Goal: Information Seeking & Learning: Check status

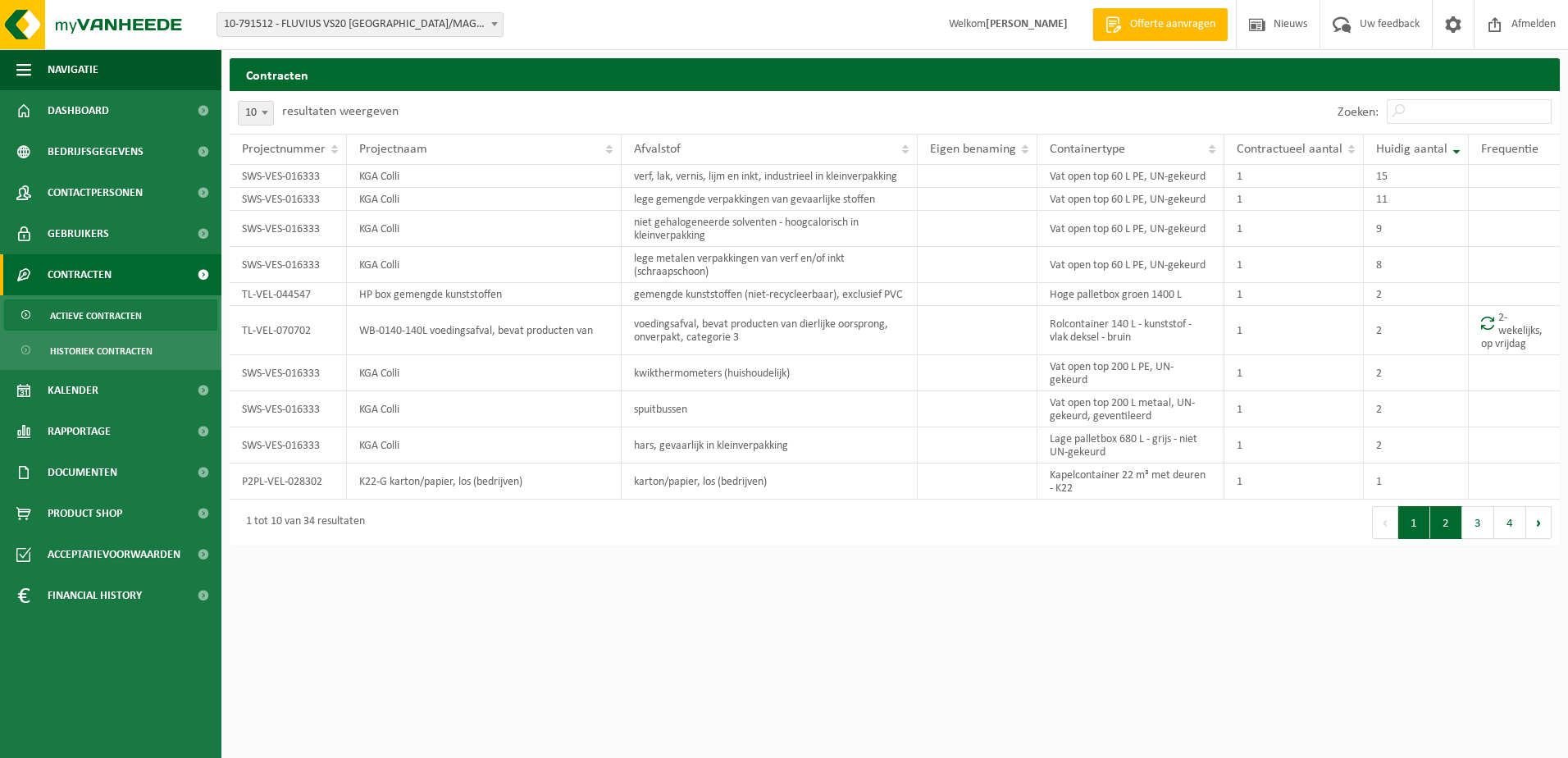
click at [1442, 519] on button "2" at bounding box center [1445, 523] width 32 height 33
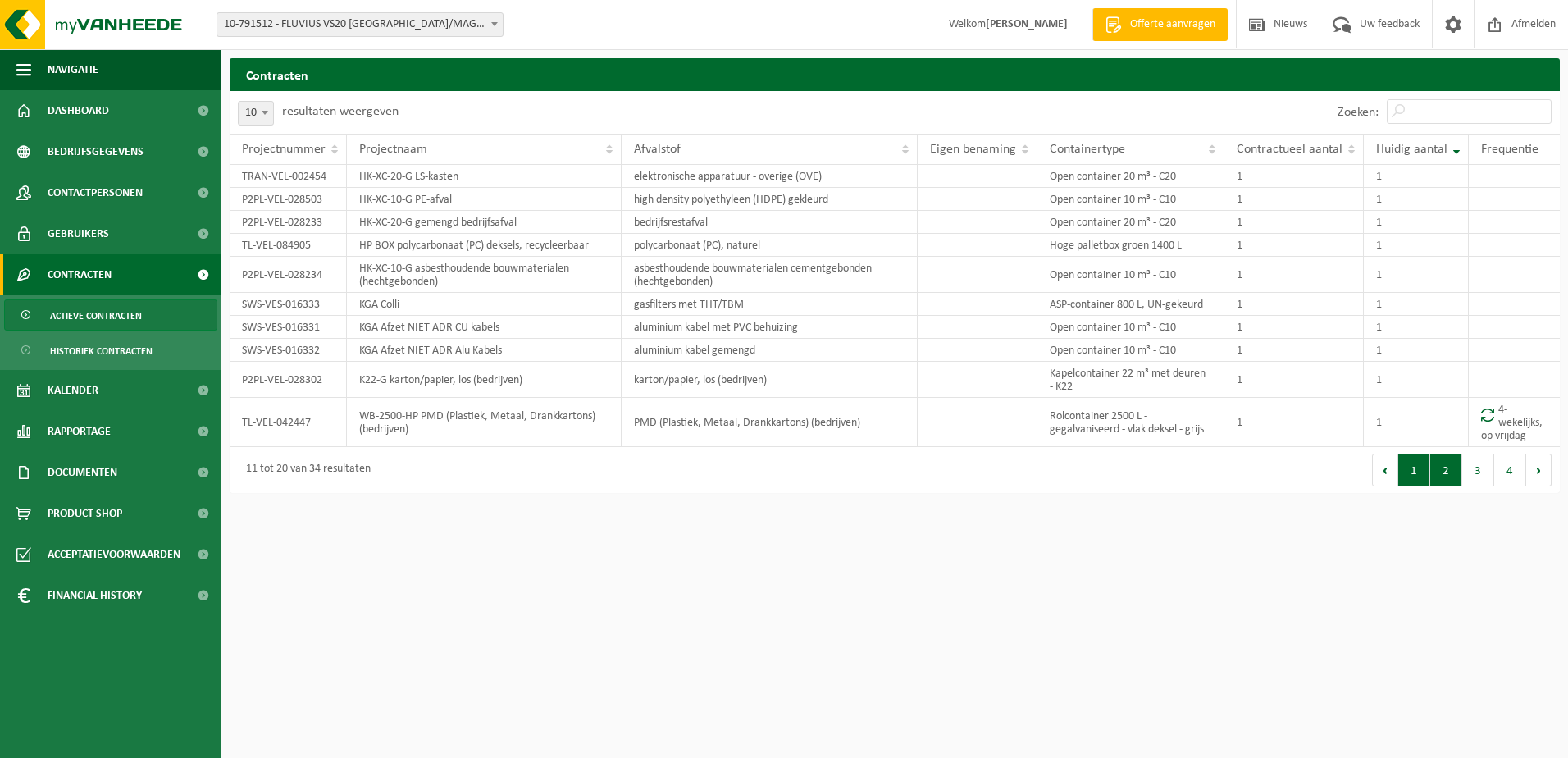
click at [1409, 471] on button "1" at bounding box center [1413, 470] width 32 height 33
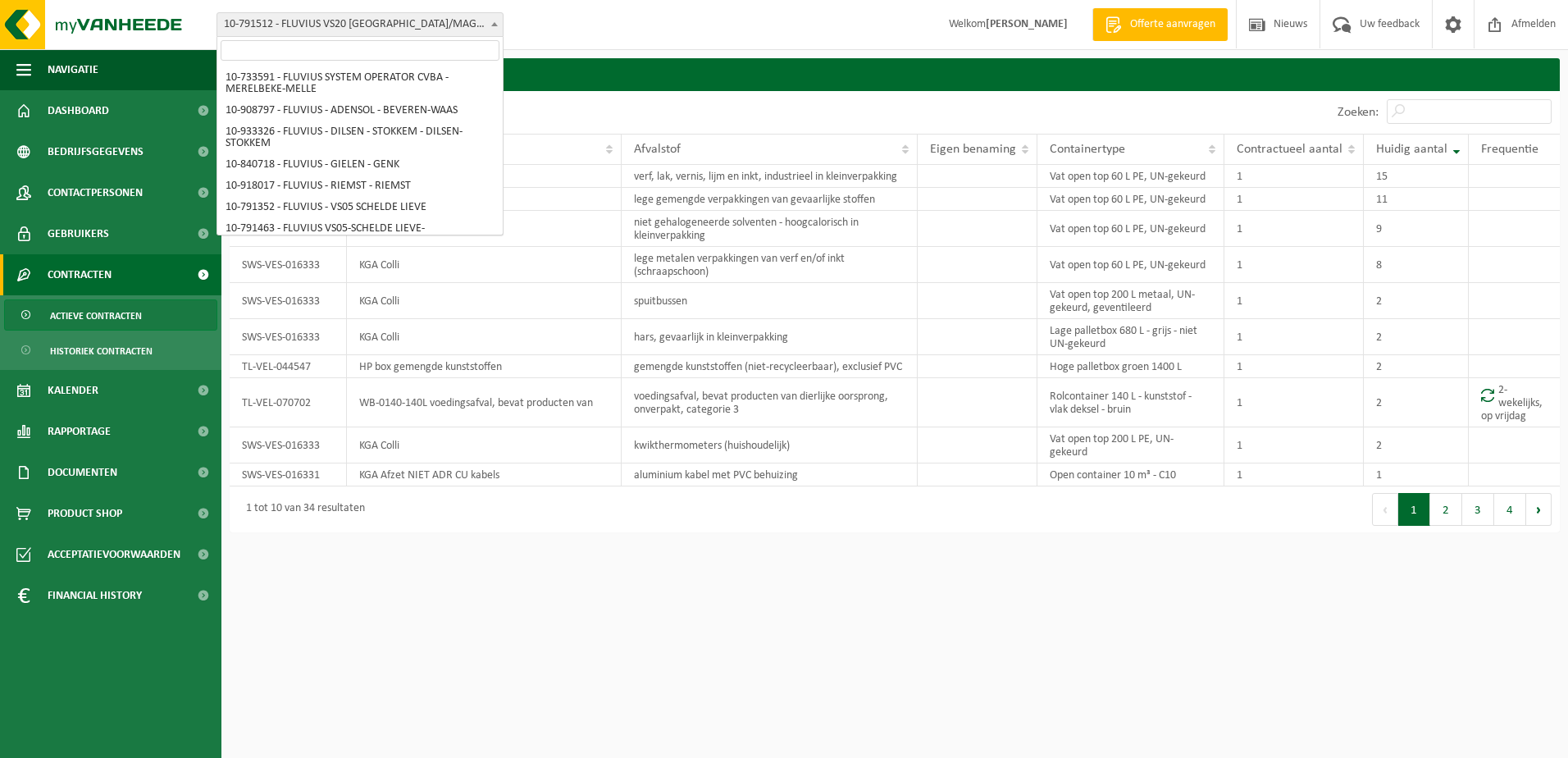
click at [489, 25] on span at bounding box center [494, 24] width 16 height 21
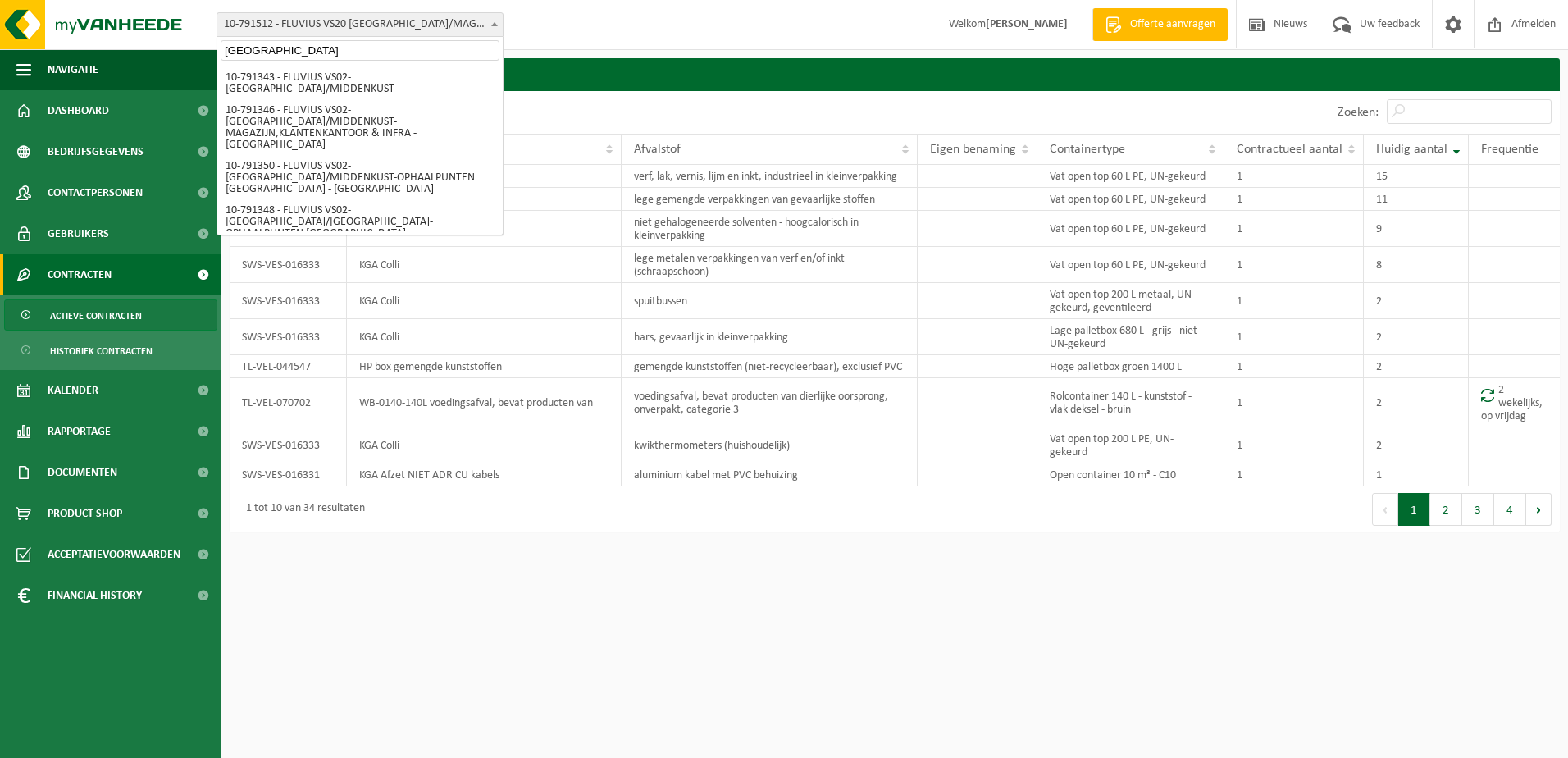
type input "brugge"
select select "156804"
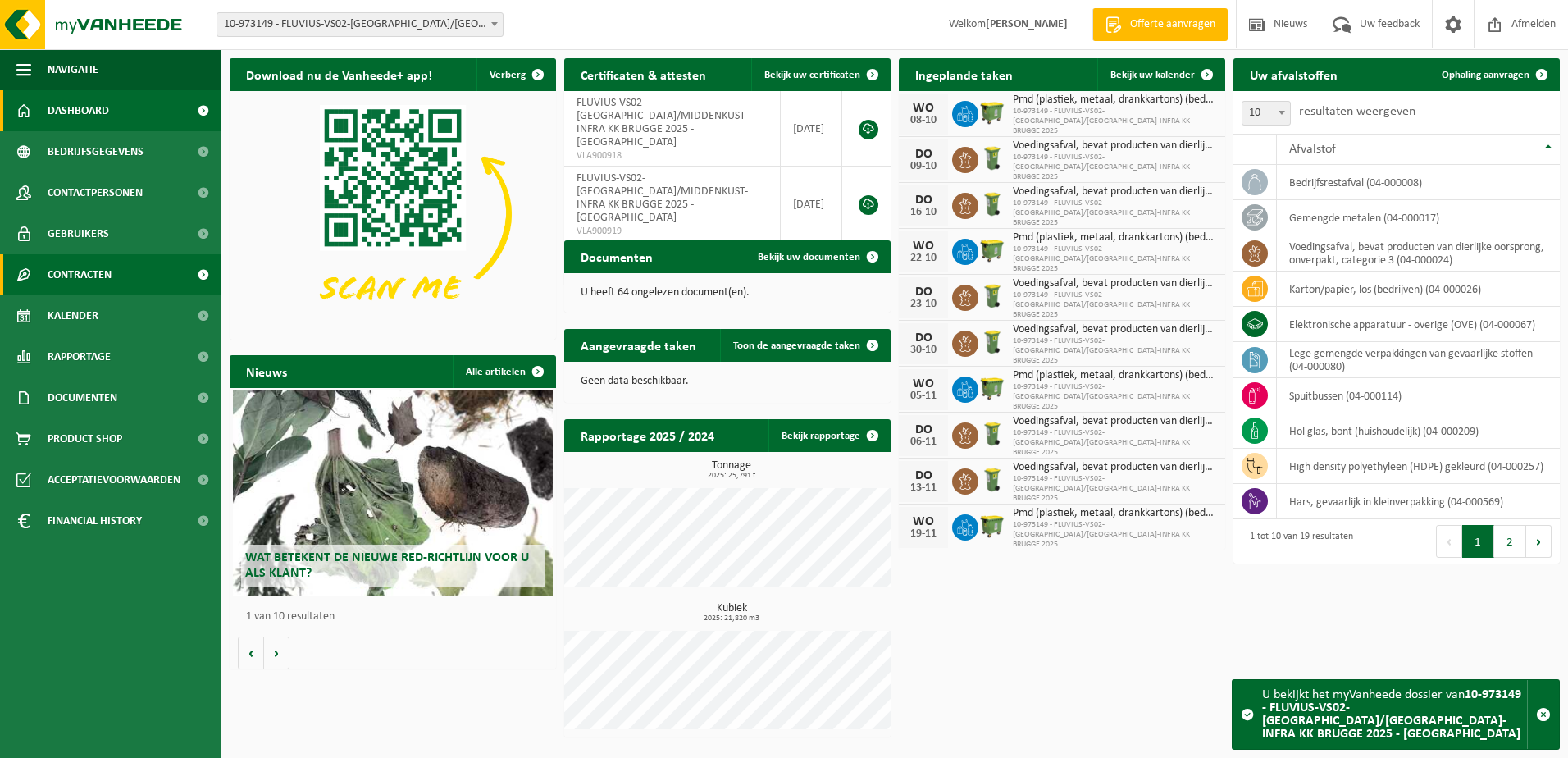
click at [64, 270] on span "Contracten" at bounding box center [79, 275] width 64 height 41
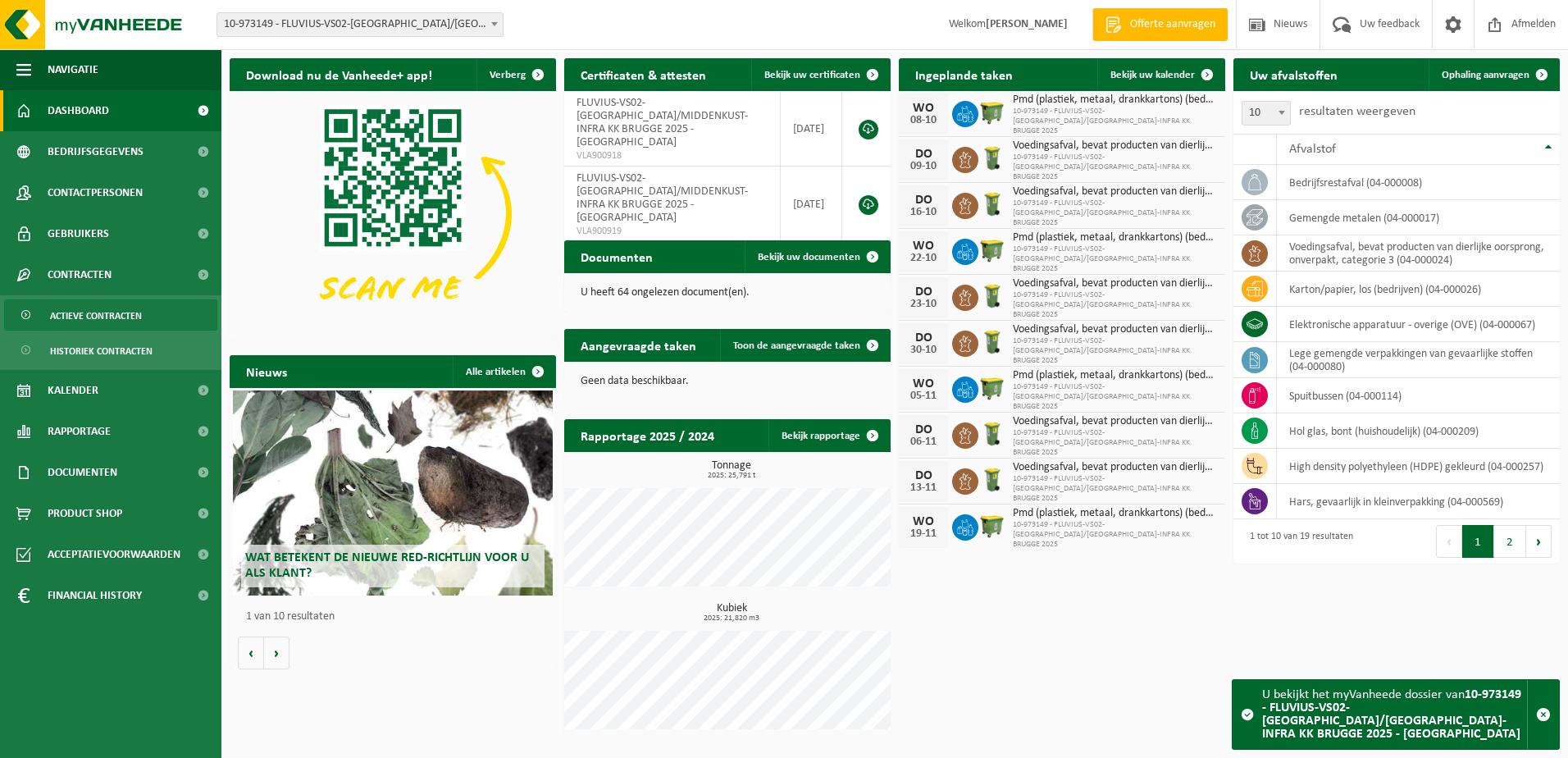
click at [72, 322] on span "Actieve contracten" at bounding box center [96, 315] width 92 height 31
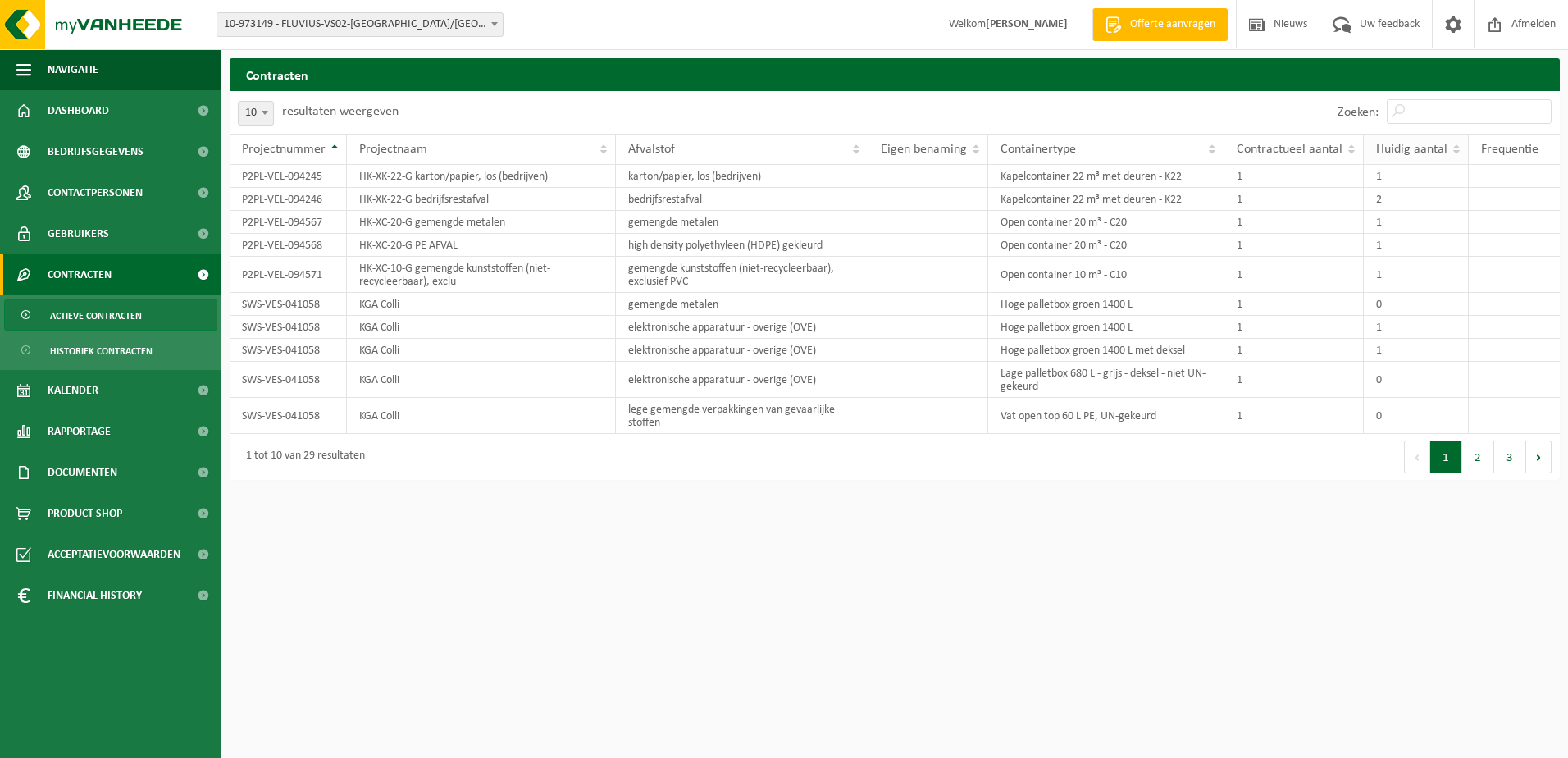
click at [1409, 149] on span "Huidig aantal" at bounding box center [1411, 149] width 71 height 13
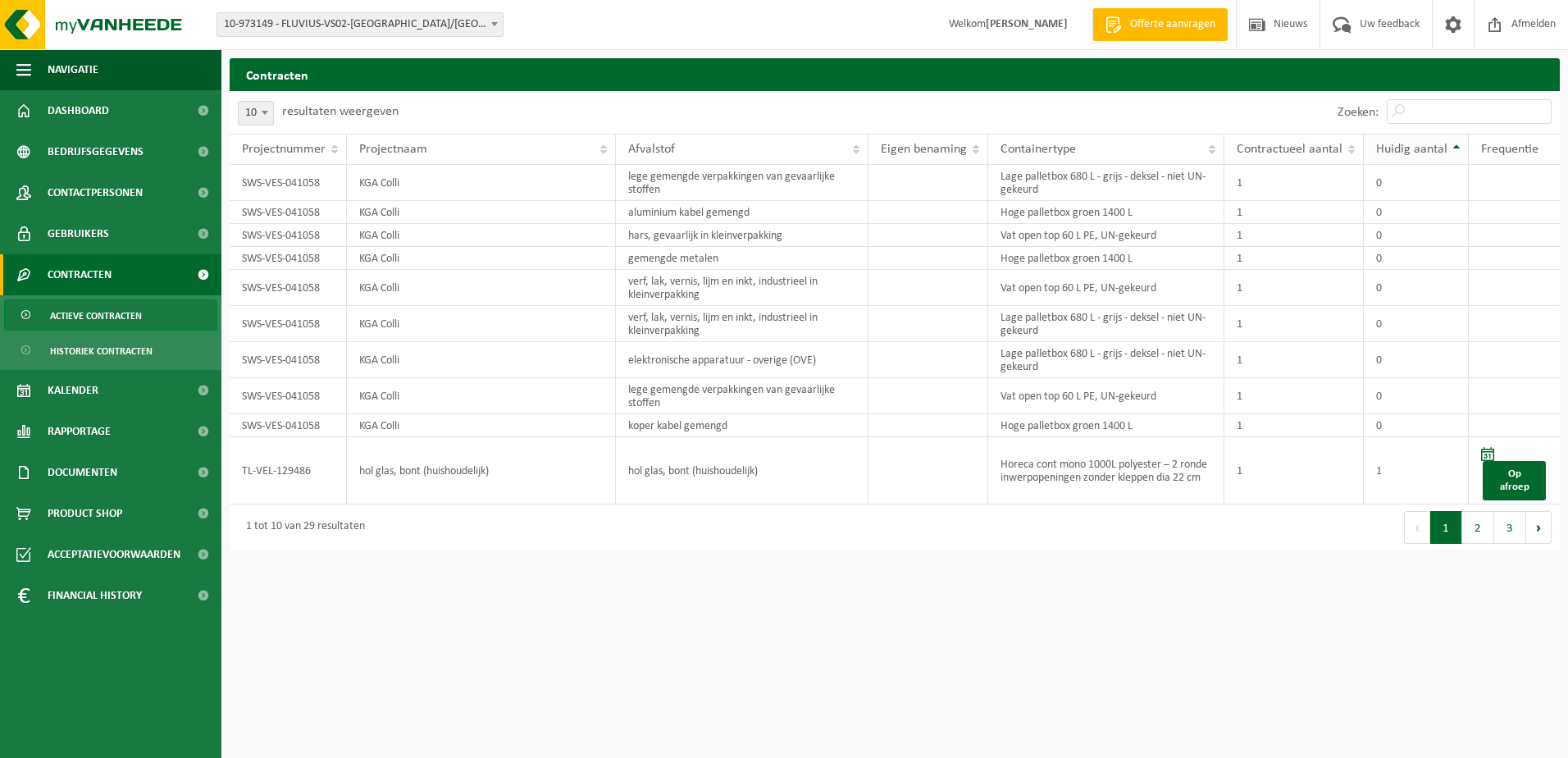
click at [1409, 148] on span "Huidig aantal" at bounding box center [1411, 149] width 71 height 13
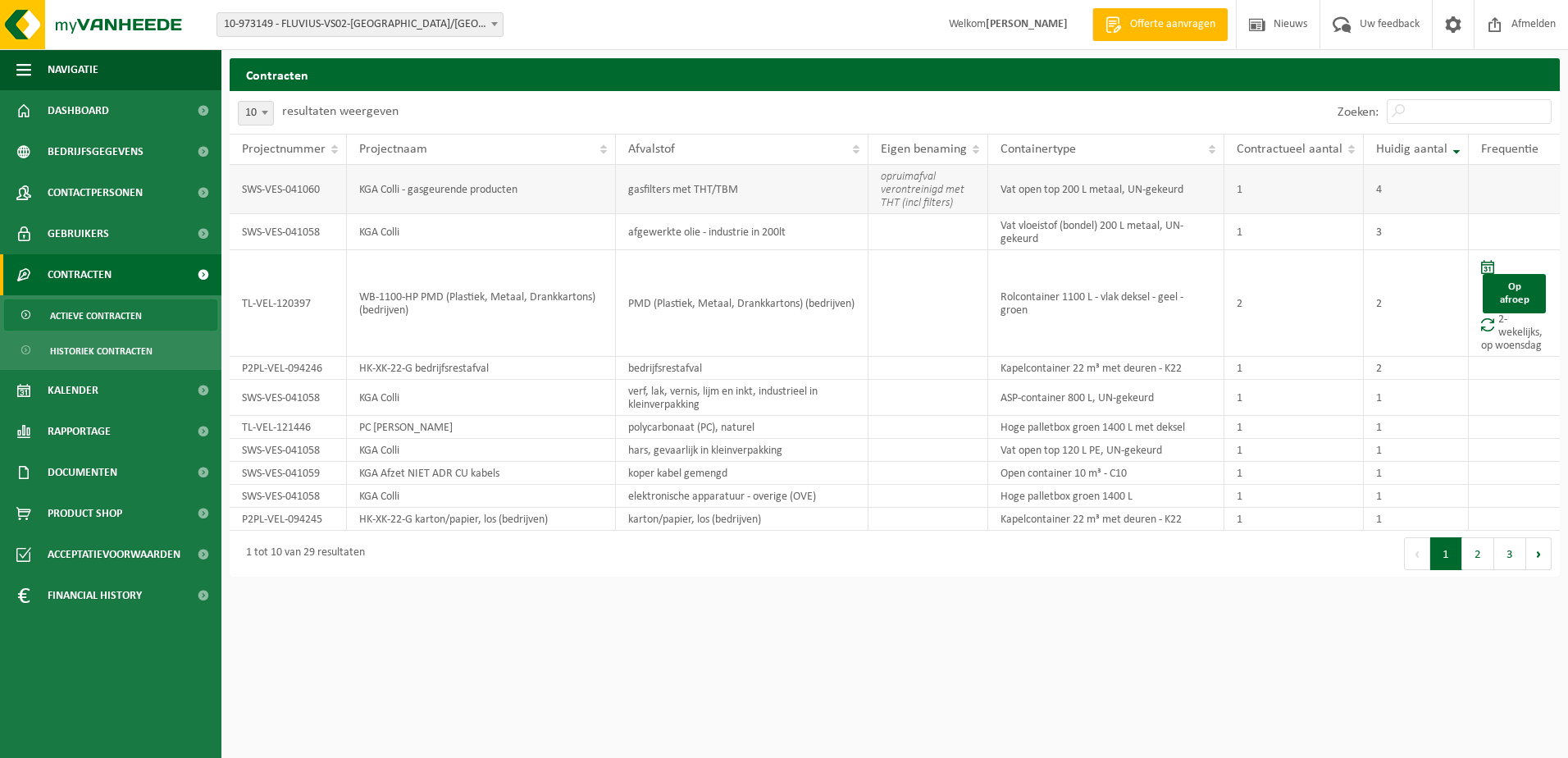
click at [770, 199] on td "gasfilters met THT/TBM" at bounding box center [742, 189] width 253 height 49
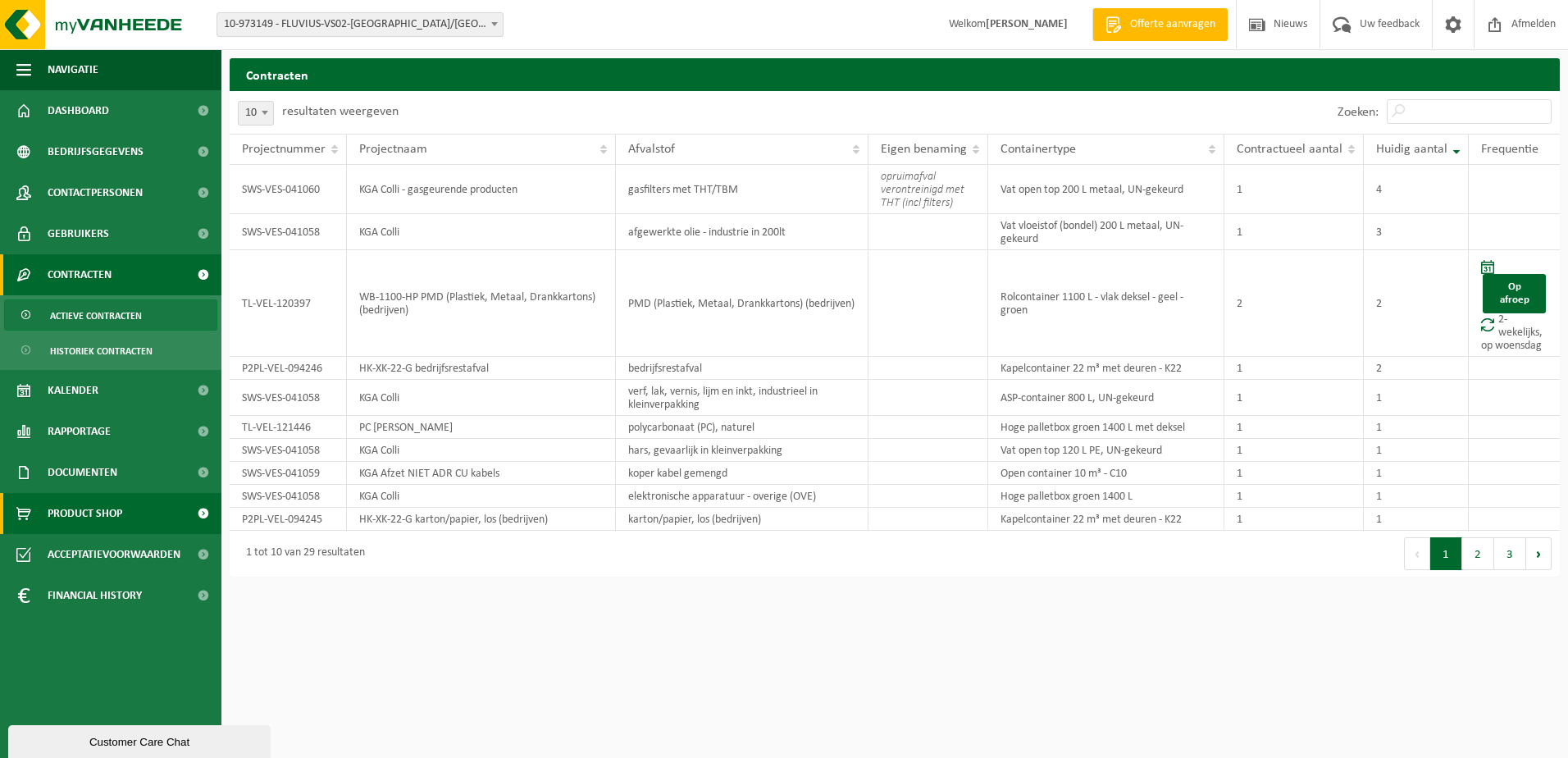
click at [86, 517] on span "Product Shop" at bounding box center [85, 513] width 75 height 41
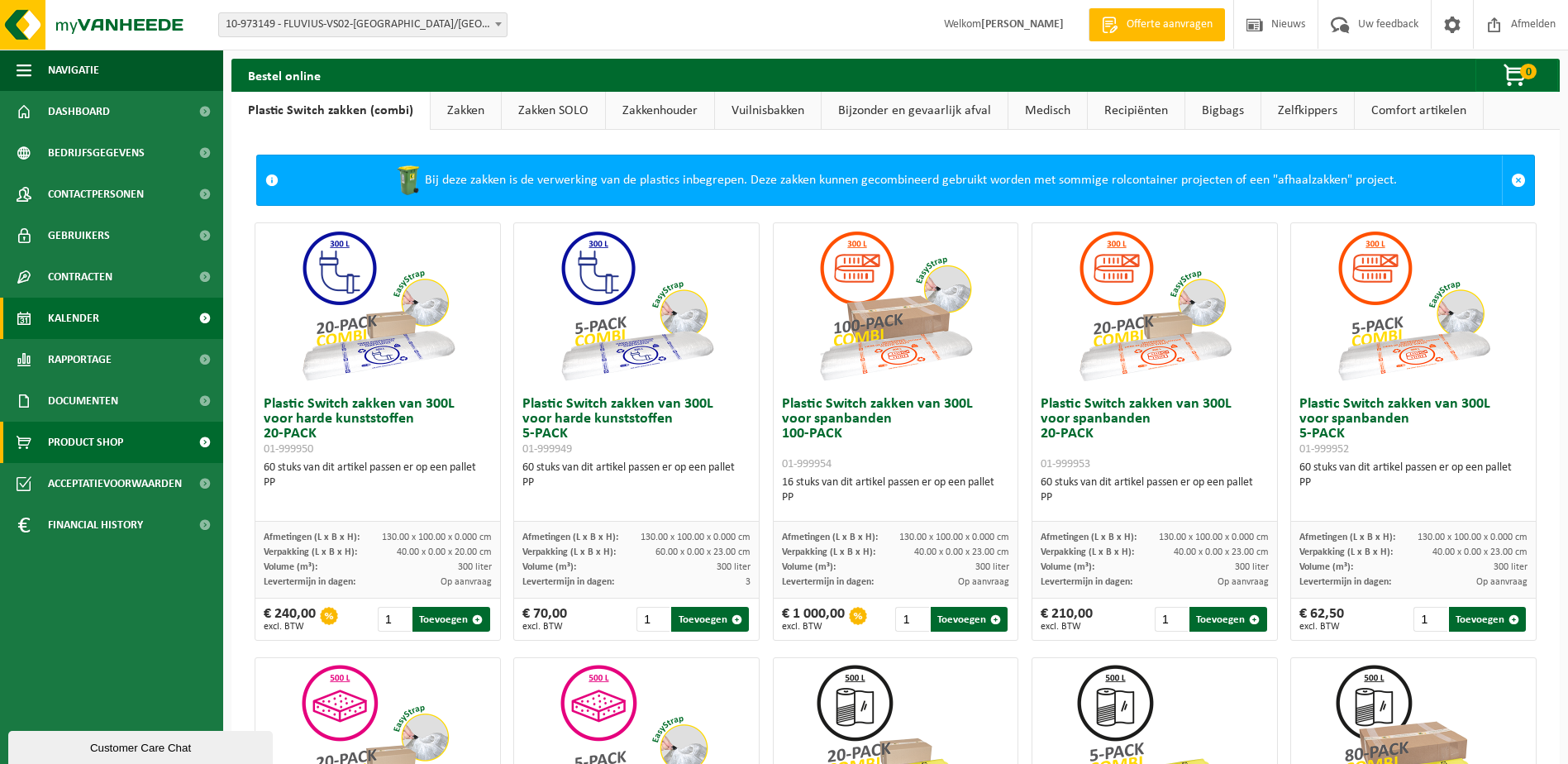
click at [61, 319] on span "Kalender" at bounding box center [73, 318] width 51 height 42
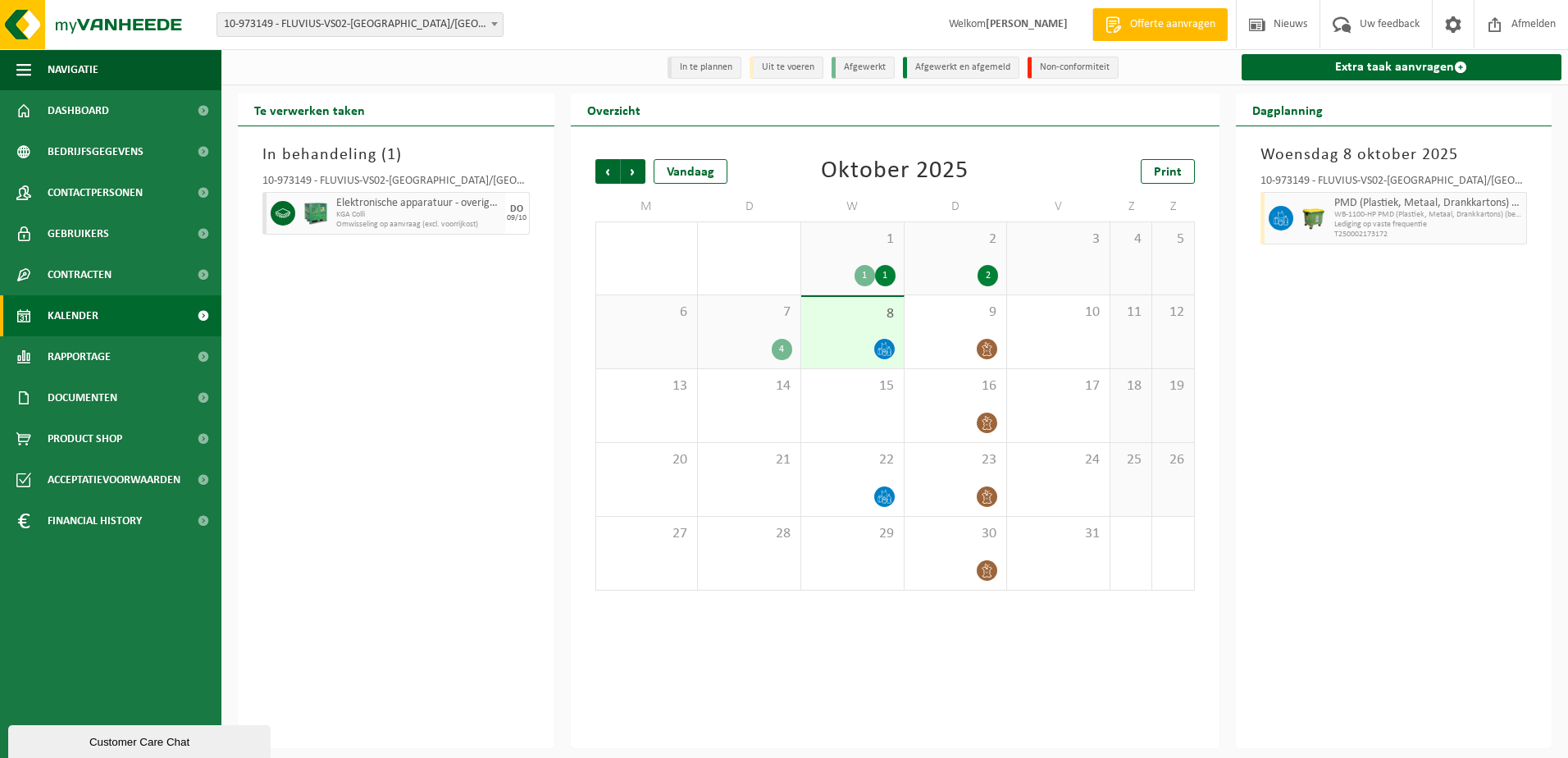
click at [831, 257] on div "1 1 1" at bounding box center [852, 257] width 103 height 72
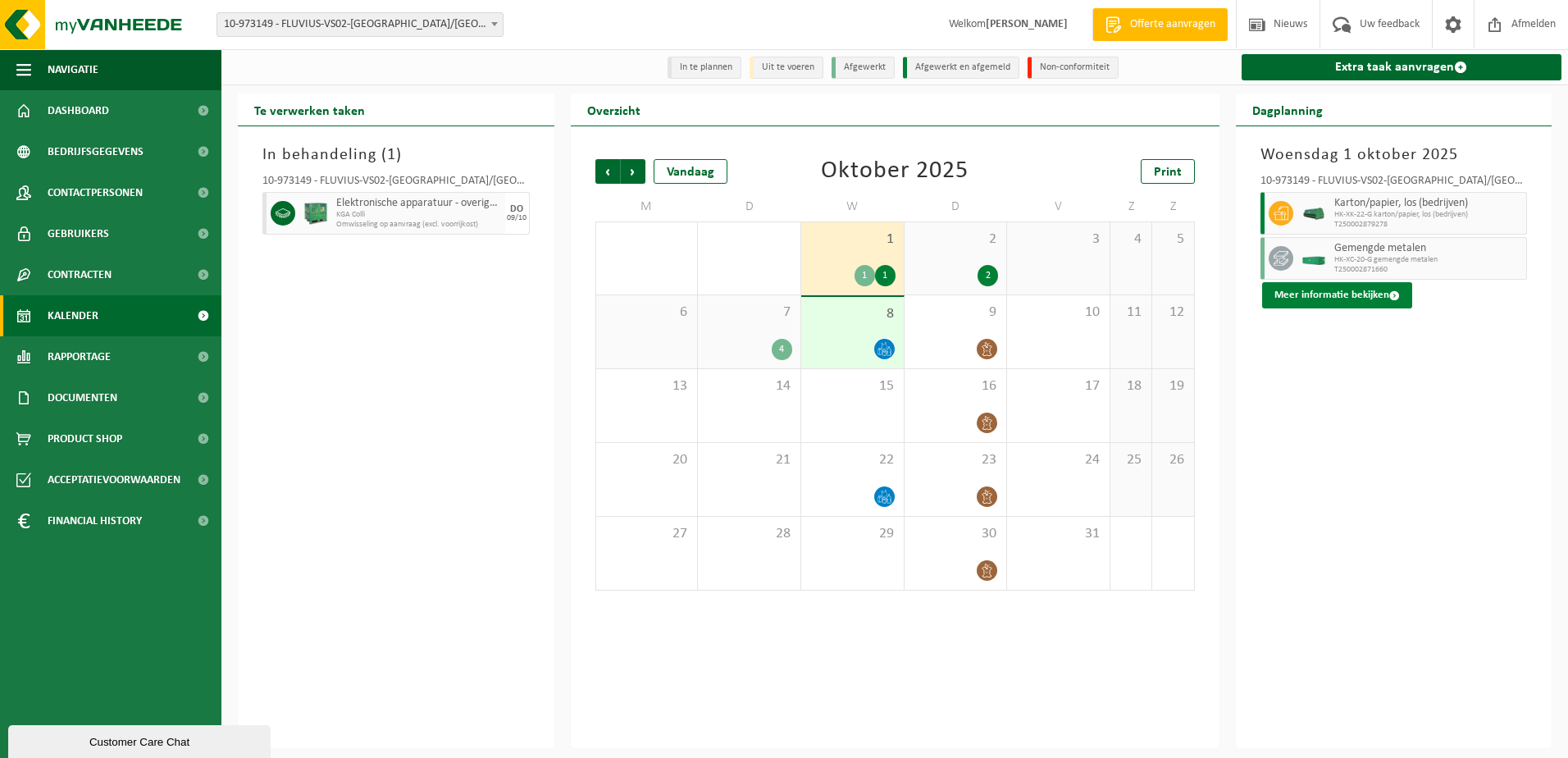
click at [1357, 294] on button "Meer informatie bekijken" at bounding box center [1336, 295] width 150 height 26
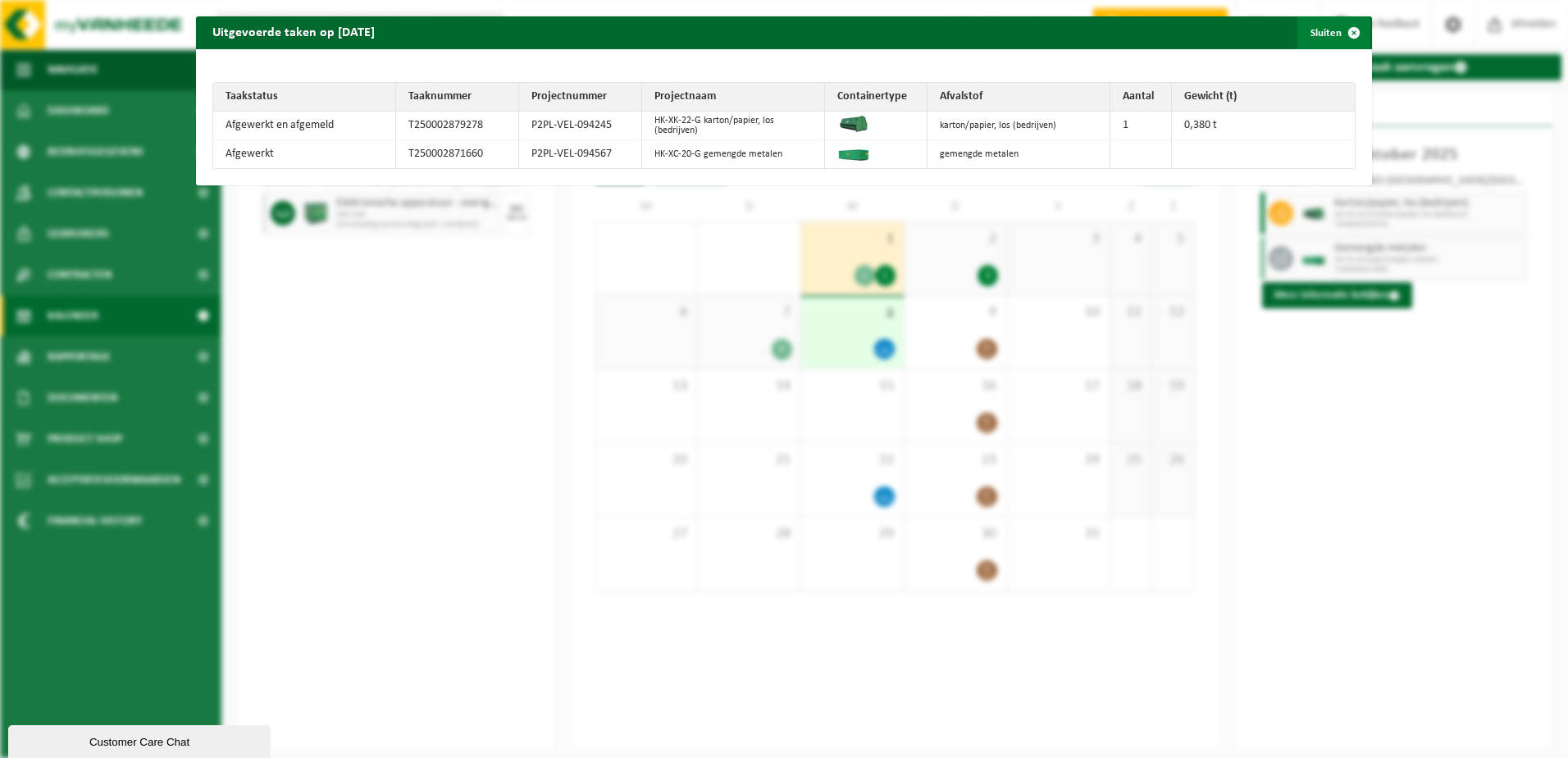
click at [1339, 37] on span "button" at bounding box center [1354, 33] width 33 height 33
